Goal: Information Seeking & Learning: Learn about a topic

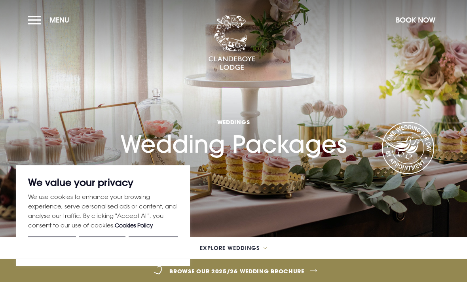
click at [30, 23] on button "Menu" at bounding box center [51, 19] width 46 height 17
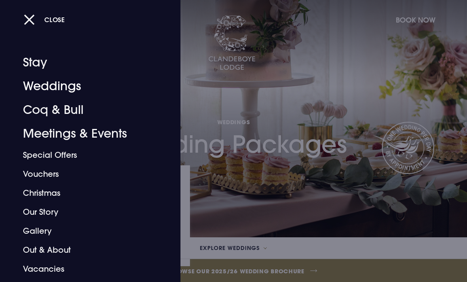
click at [44, 86] on link "Weddings" at bounding box center [85, 86] width 124 height 24
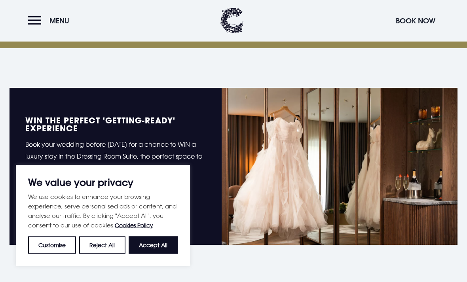
scroll to position [300, 0]
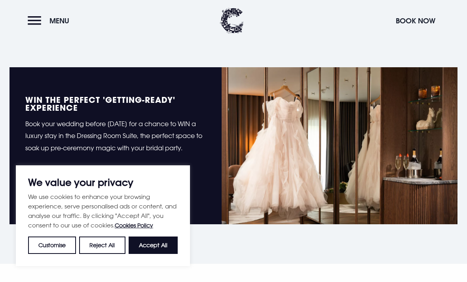
click at [158, 254] on button "Accept All" at bounding box center [153, 245] width 49 height 17
checkbox input "true"
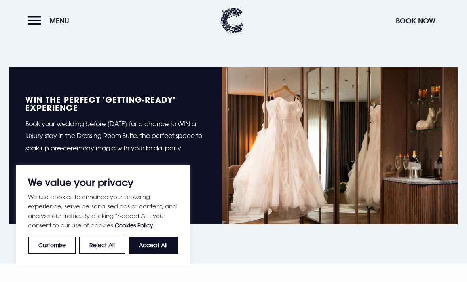
checkbox input "true"
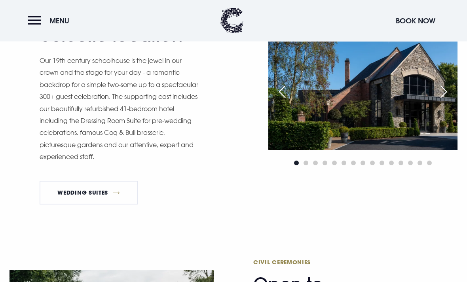
scroll to position [622, 0]
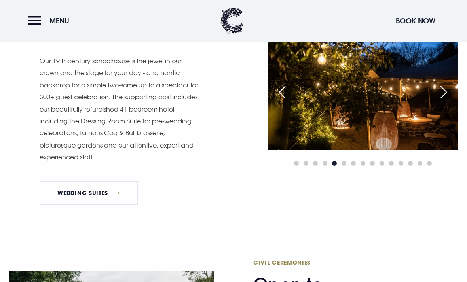
click at [446, 101] on div "Next slide" at bounding box center [444, 92] width 20 height 17
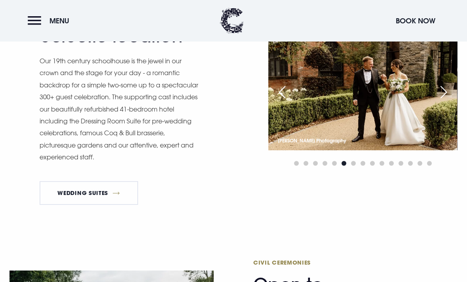
click at [447, 101] on div "Next slide" at bounding box center [444, 92] width 20 height 17
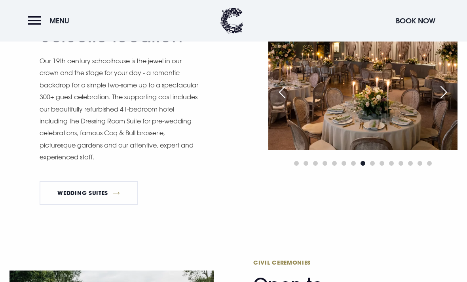
click at [448, 101] on div "Next slide" at bounding box center [444, 92] width 20 height 17
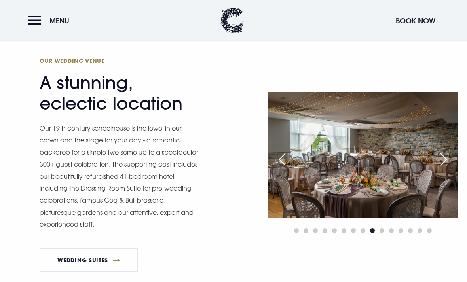
scroll to position [551, 0]
